Goal: Transaction & Acquisition: Purchase product/service

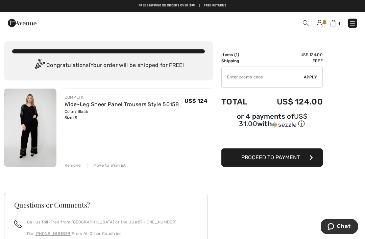
click at [299, 161] on span "Proceed to Payment" at bounding box center [270, 157] width 58 height 6
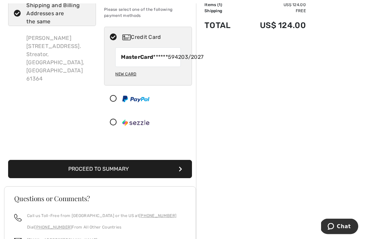
scroll to position [50, 0]
click at [159, 178] on button "Proceed to Summary" at bounding box center [100, 169] width 184 height 18
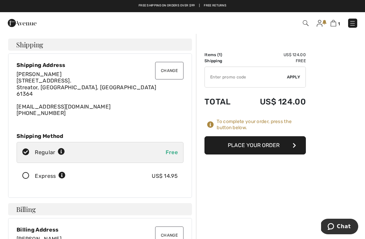
click at [283, 144] on button "Place Your Order" at bounding box center [255, 145] width 101 height 18
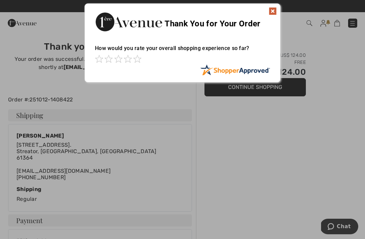
click at [270, 14] on img at bounding box center [273, 11] width 8 height 8
